Goal: Check status: Check status

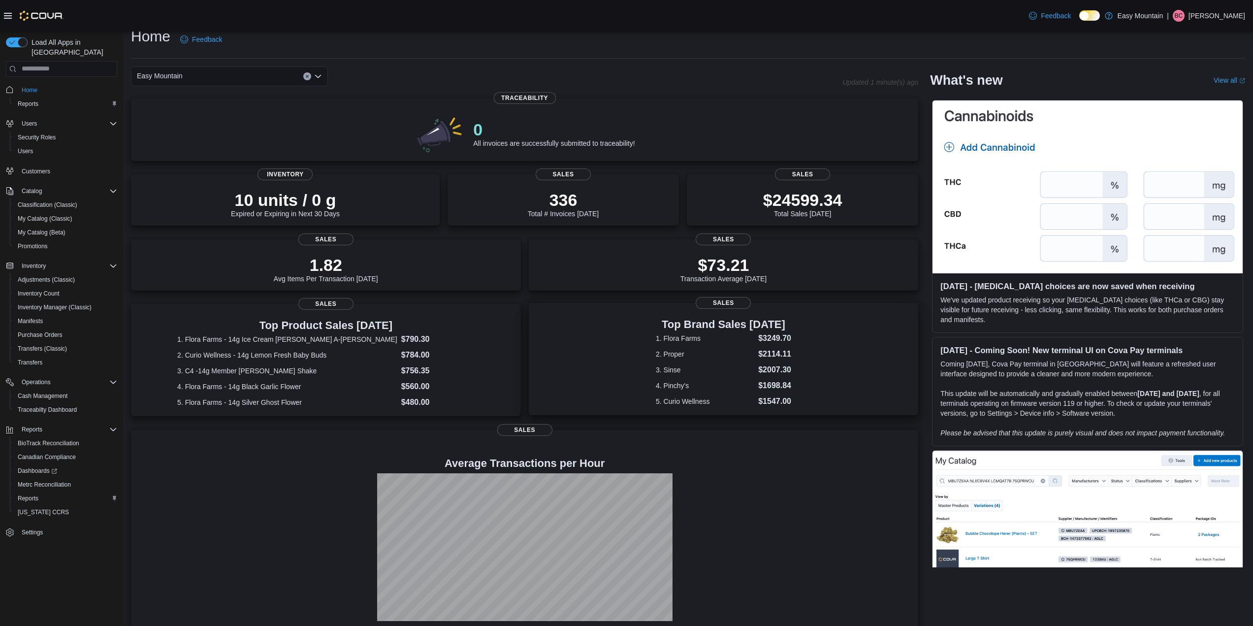
scroll to position [43, 0]
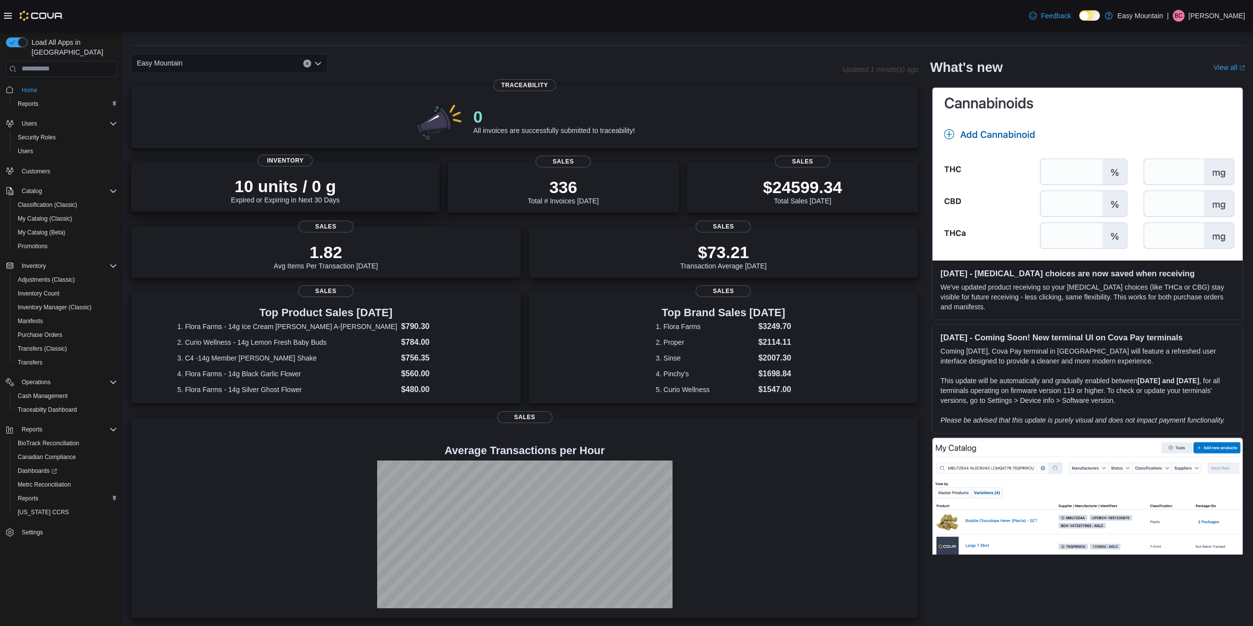
click at [333, 184] on div "10 units / 0 g Expired or Expiring in Next 30 Days" at bounding box center [285, 190] width 109 height 28
